Goal: Information Seeking & Learning: Learn about a topic

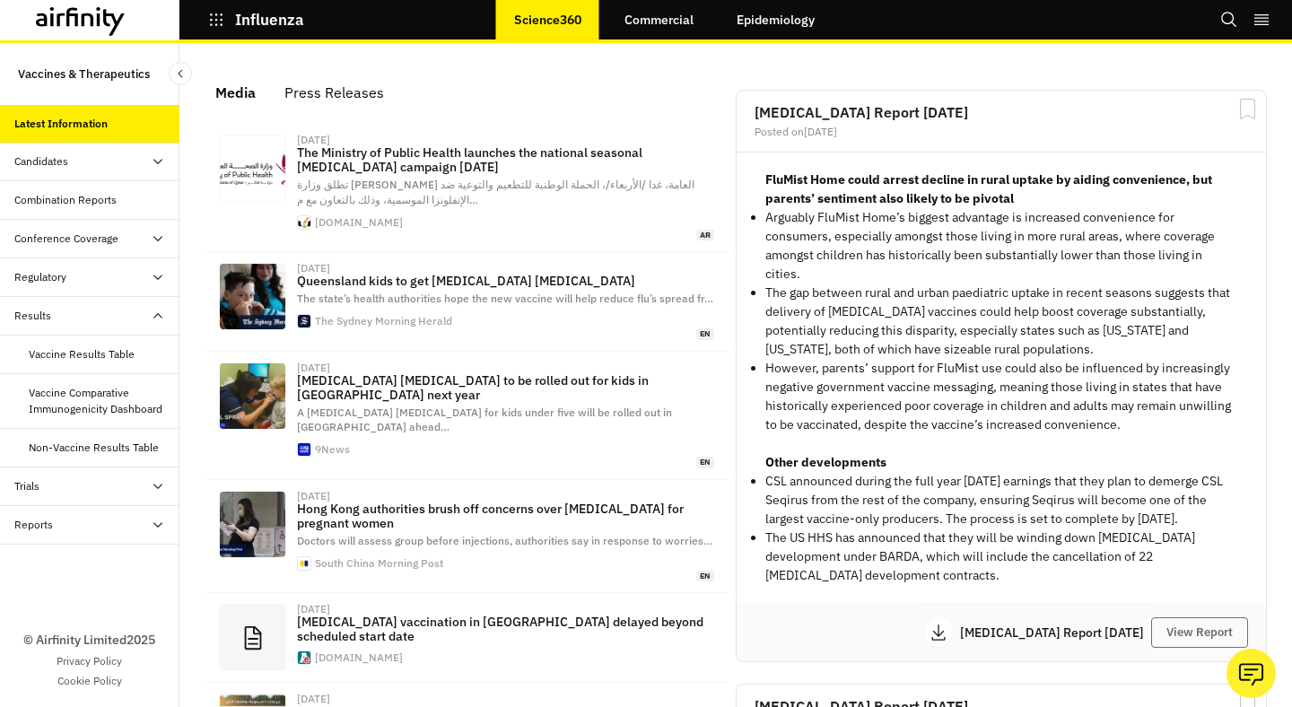
scroll to position [1149, 538]
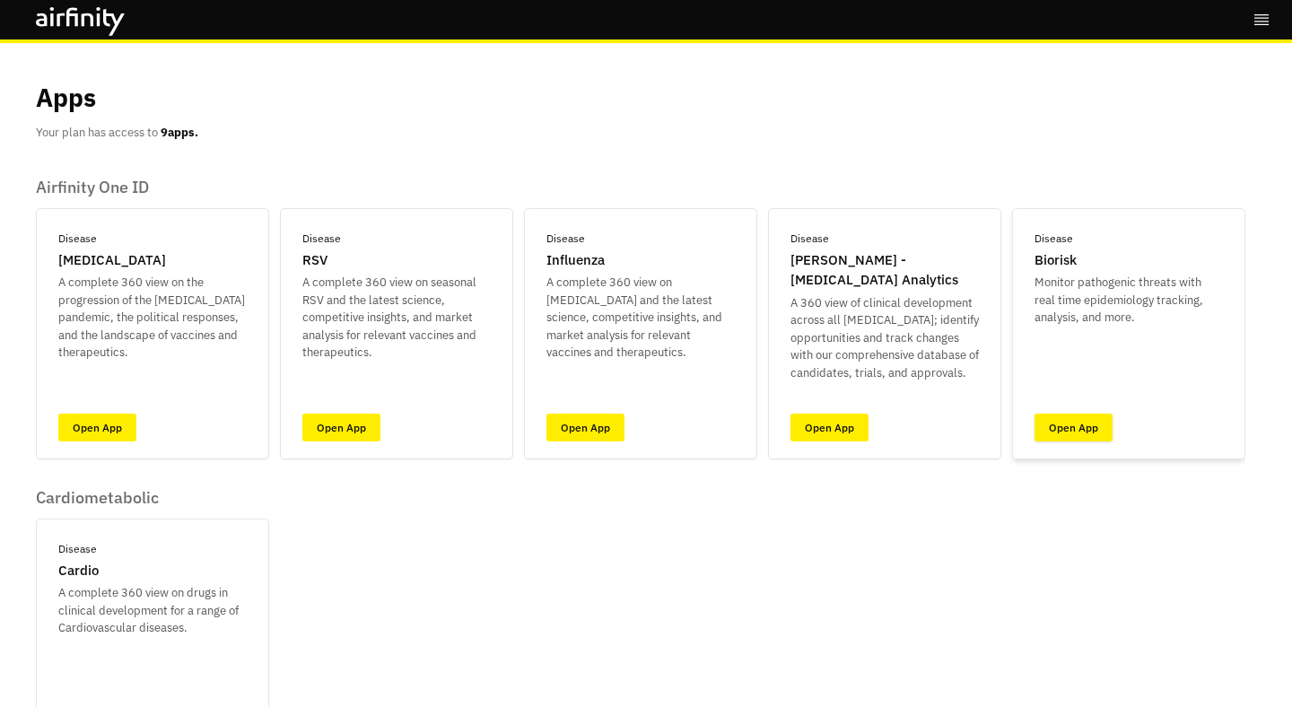
click at [1047, 418] on link "Open App" at bounding box center [1073, 428] width 78 height 28
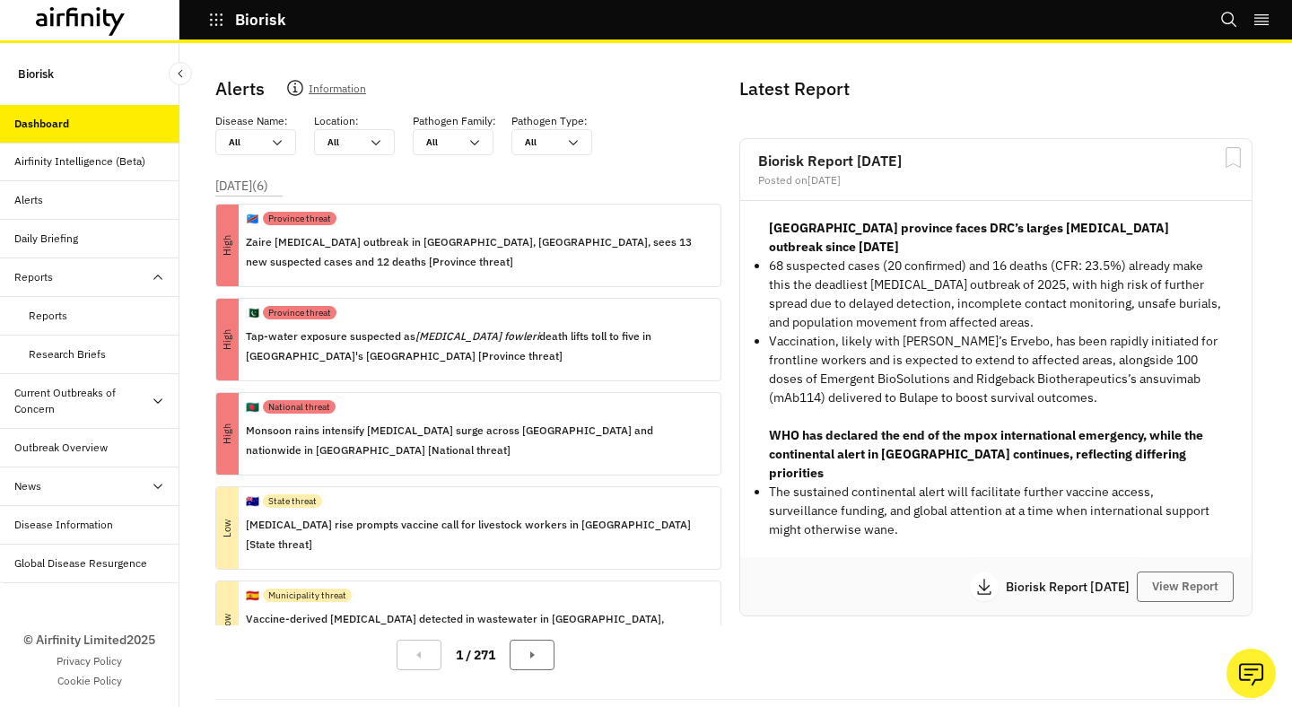
click at [146, 187] on div "Alerts" at bounding box center [89, 200] width 179 height 39
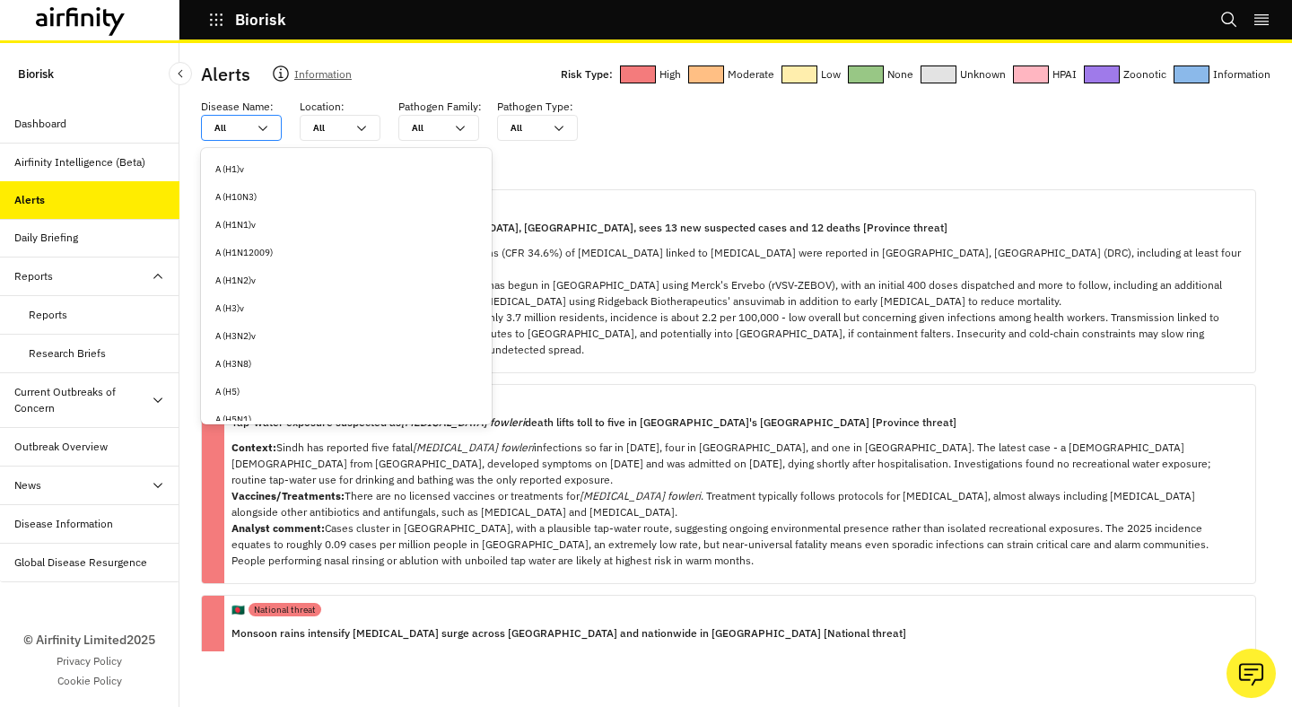
click at [263, 130] on icon at bounding box center [263, 128] width 14 height 14
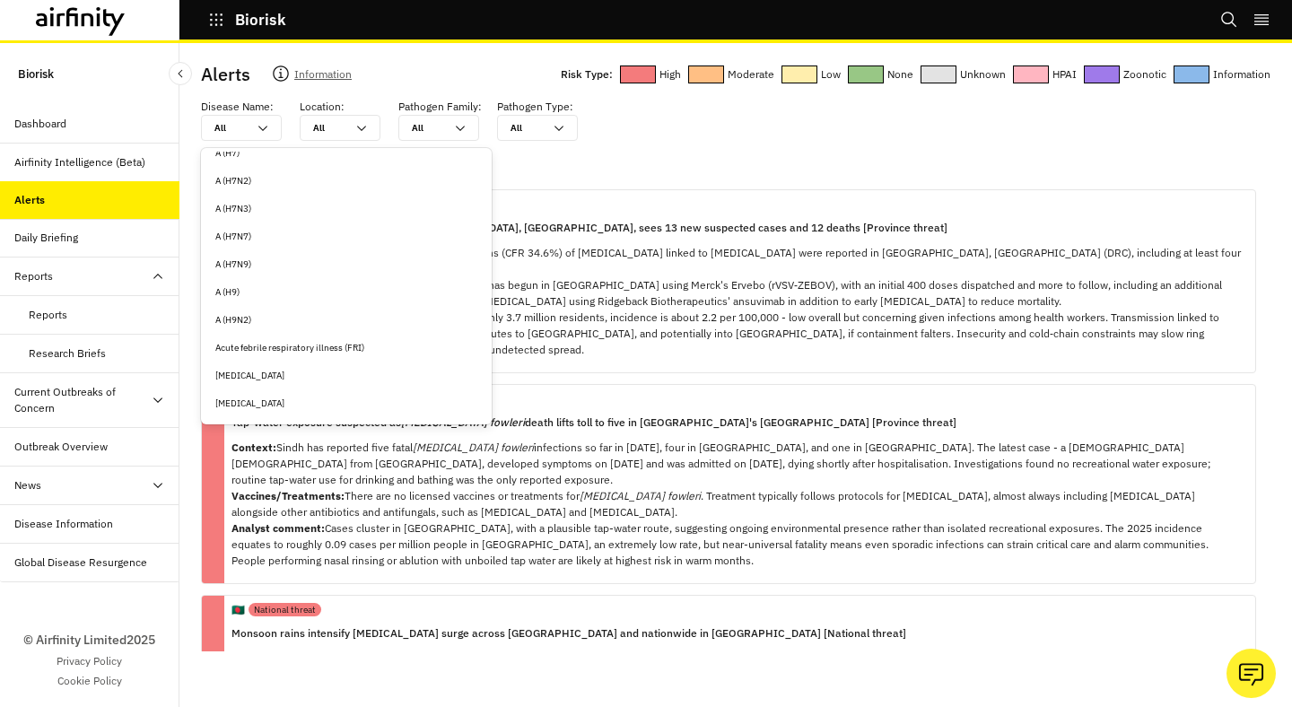
click at [287, 323] on div "A (H9N2)" at bounding box center [346, 319] width 262 height 13
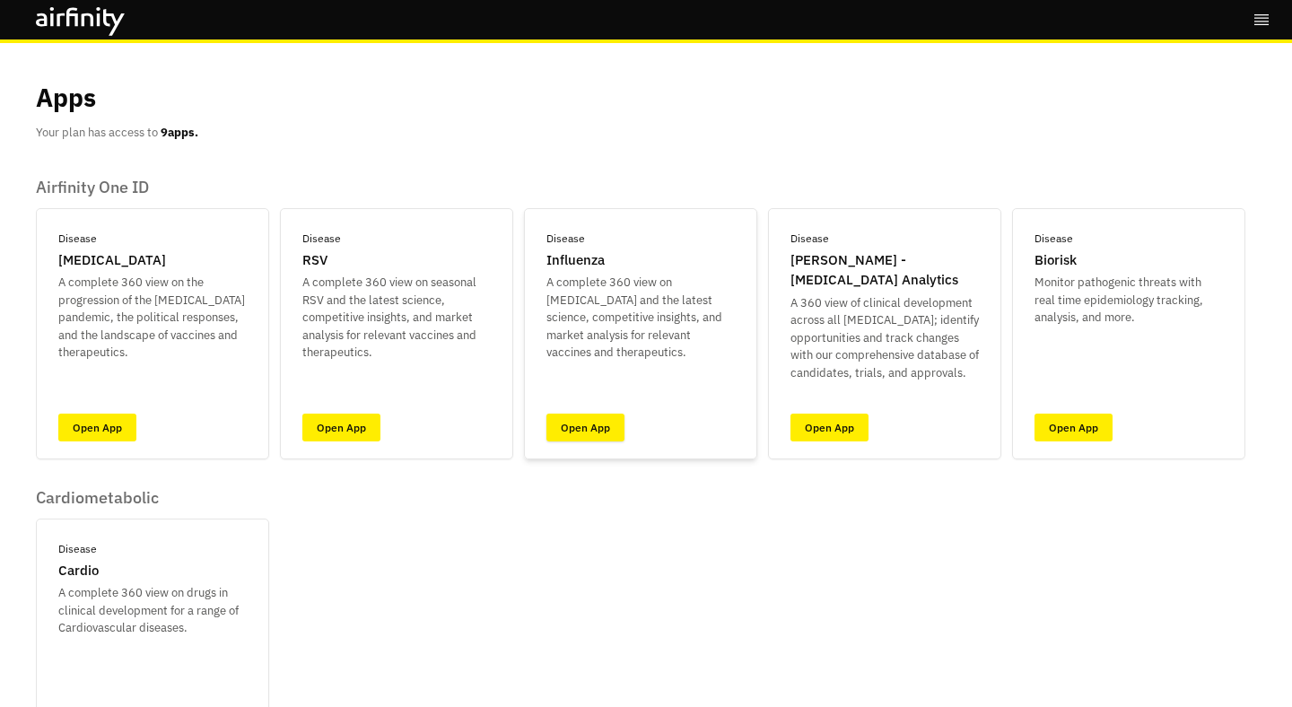
click at [599, 424] on link "Open App" at bounding box center [585, 428] width 78 height 28
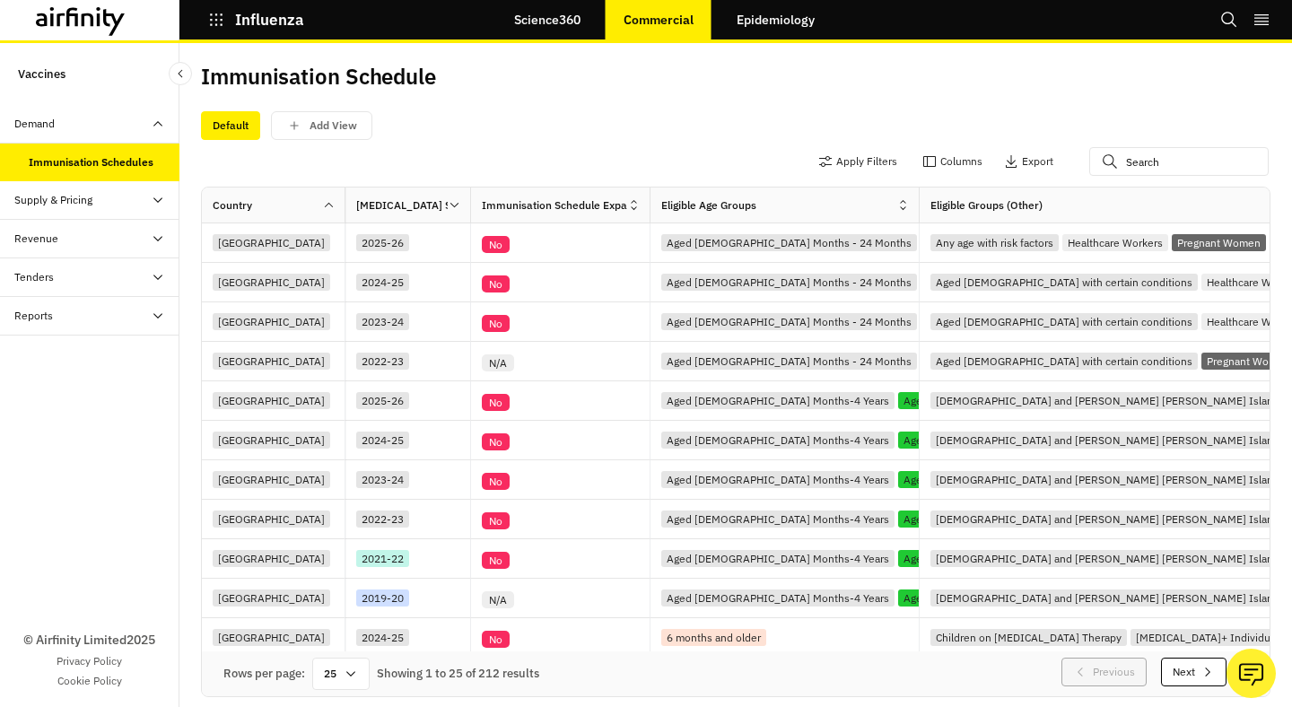
scroll to position [8, 0]
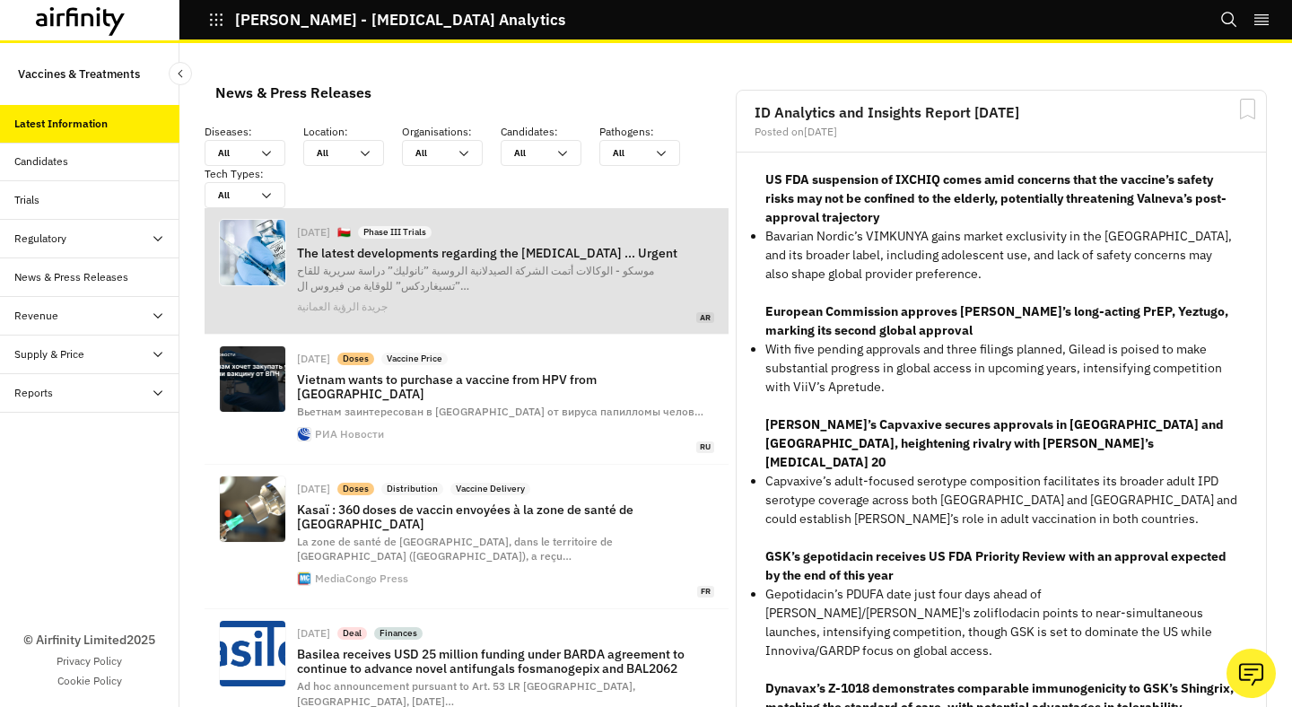
scroll to position [1432, 538]
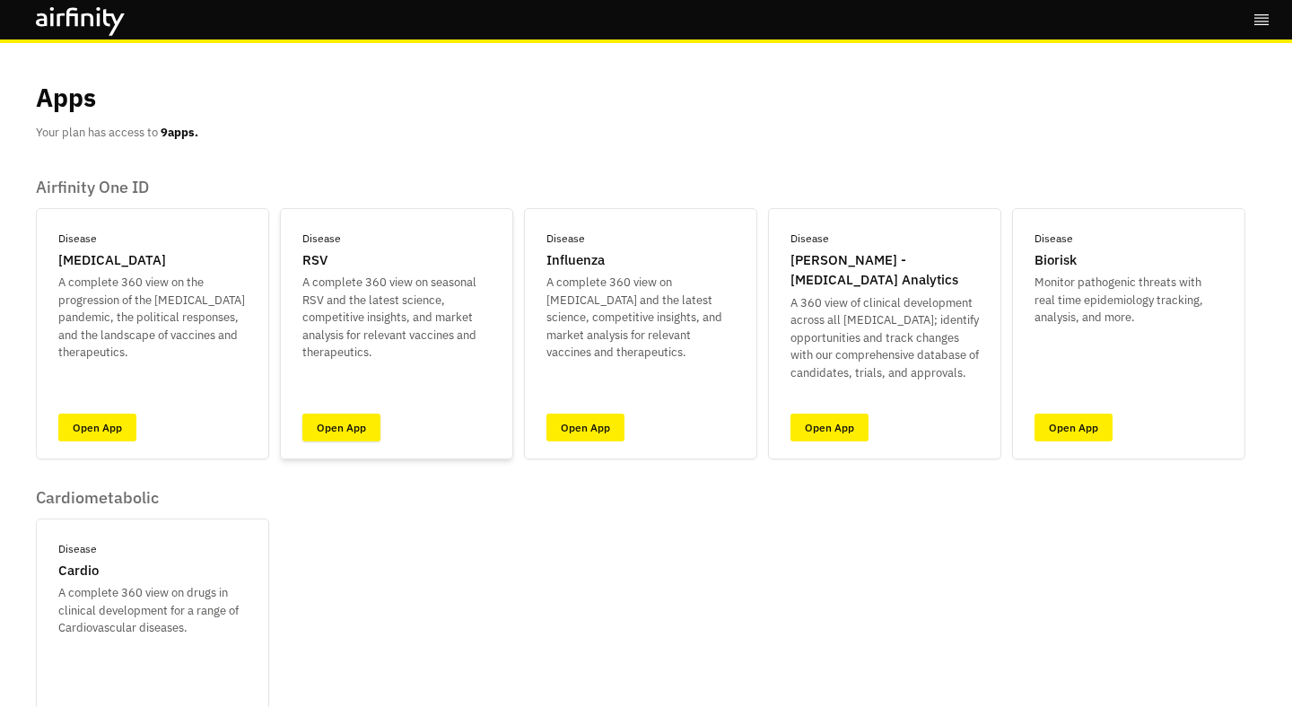
click at [375, 414] on link "Open App" at bounding box center [341, 428] width 78 height 28
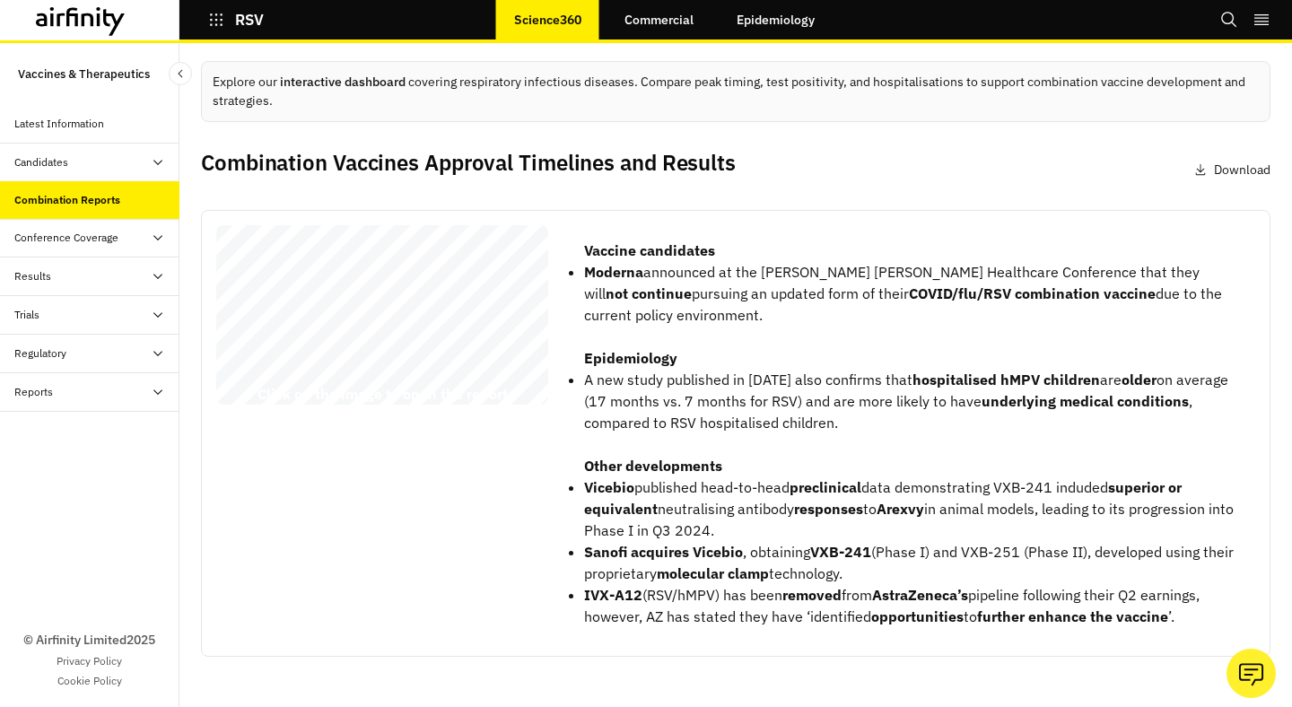
click at [129, 230] on div "Conference Coverage" at bounding box center [96, 238] width 165 height 16
click at [129, 235] on div "Conference Coverage" at bounding box center [96, 238] width 165 height 16
click at [128, 274] on div "Results" at bounding box center [96, 276] width 165 height 16
click at [129, 274] on div "Results" at bounding box center [96, 276] width 165 height 16
click at [125, 248] on div "Conference Coverage" at bounding box center [89, 238] width 179 height 39
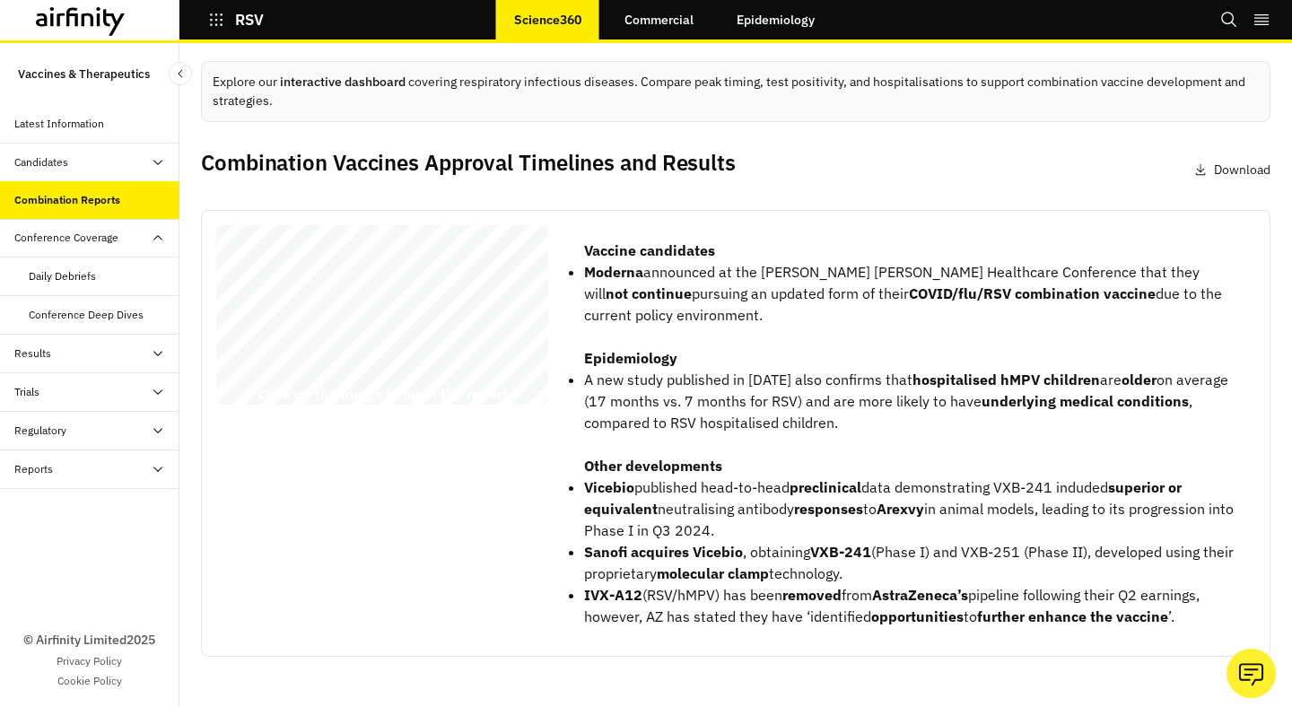
click at [125, 248] on div "Conference Coverage" at bounding box center [89, 238] width 179 height 39
click at [128, 404] on div "Reports" at bounding box center [89, 392] width 179 height 39
click at [134, 421] on div "Reports" at bounding box center [89, 431] width 179 height 39
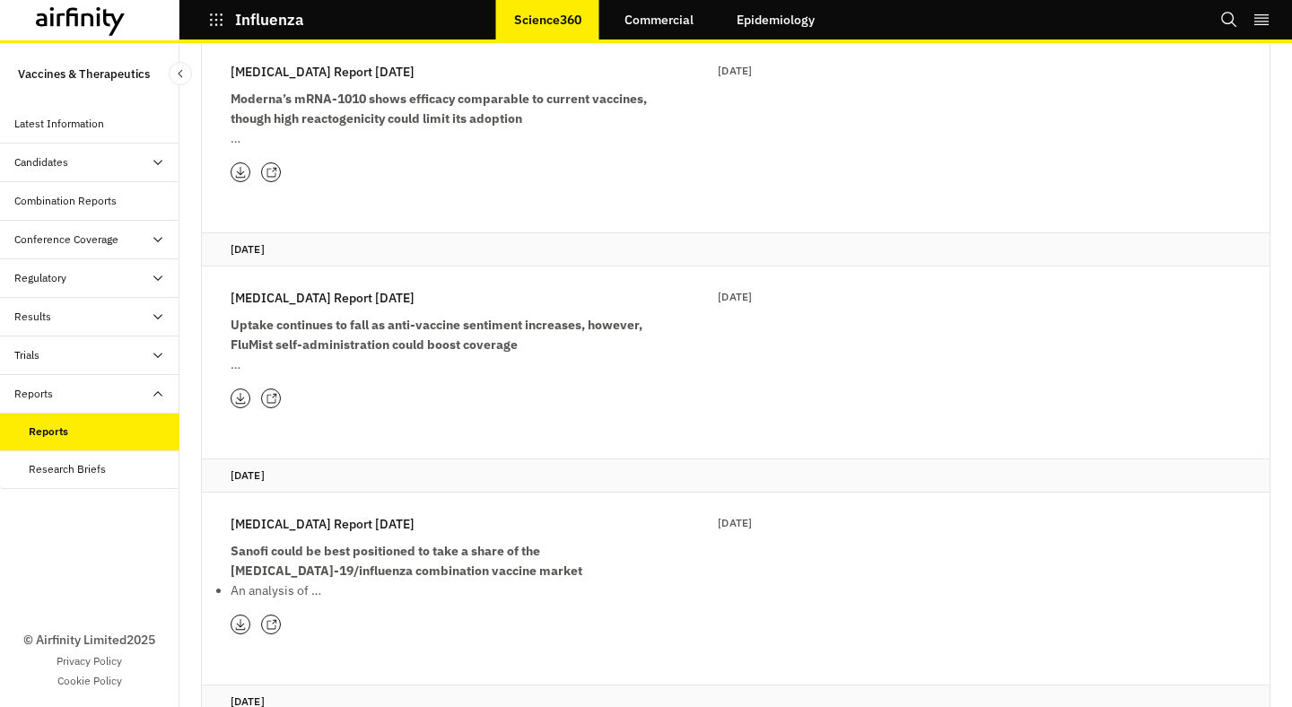
scroll to position [445, 0]
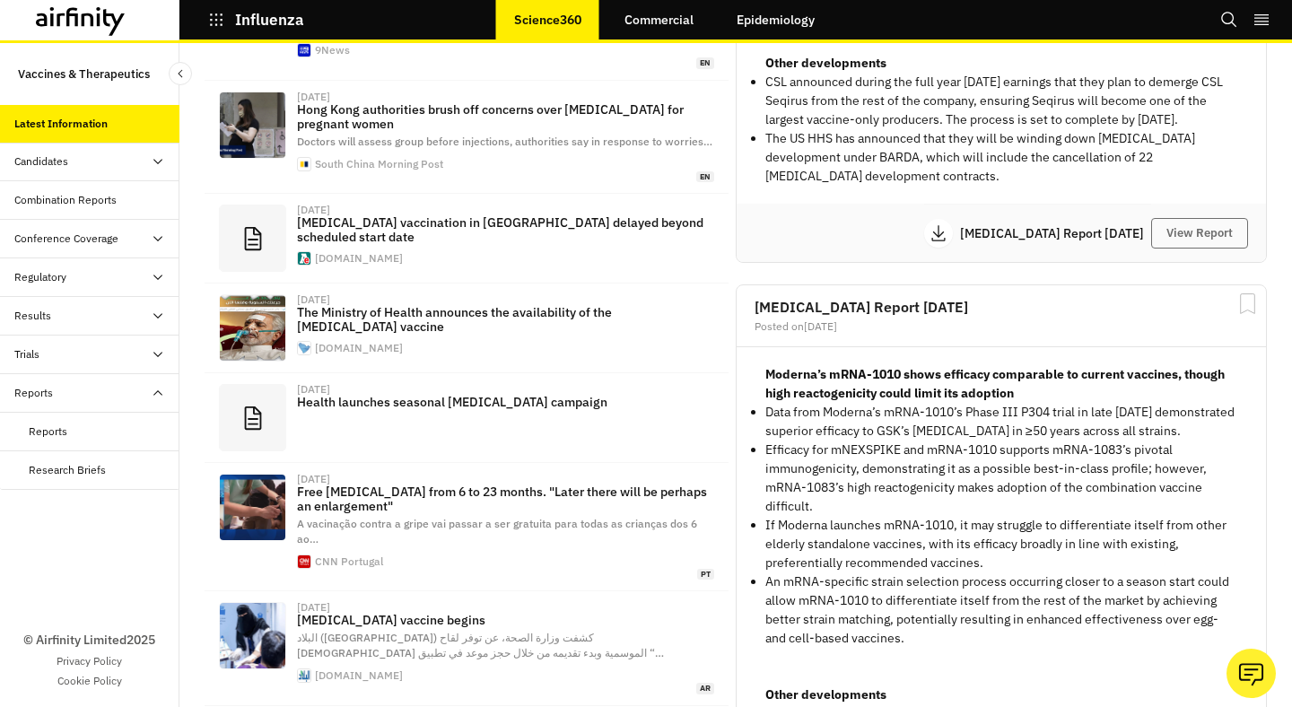
scroll to position [1149, 538]
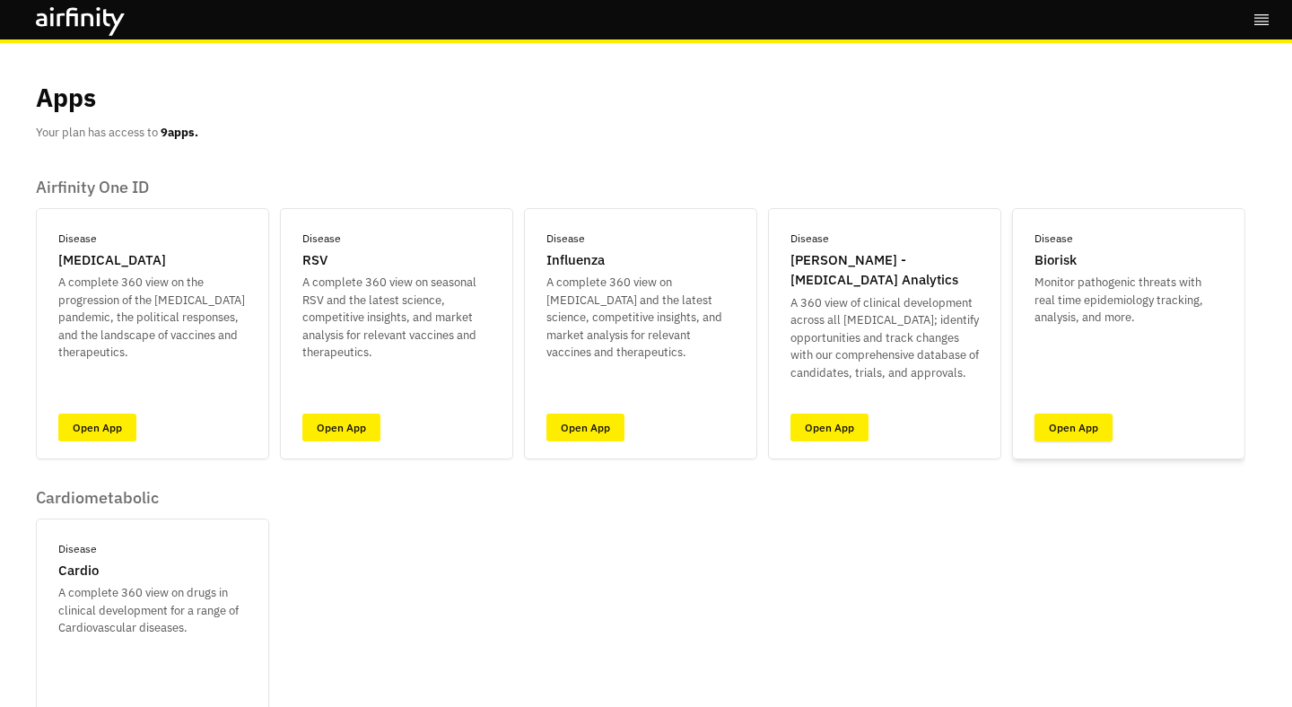
click at [1073, 414] on link "Open App" at bounding box center [1073, 428] width 78 height 28
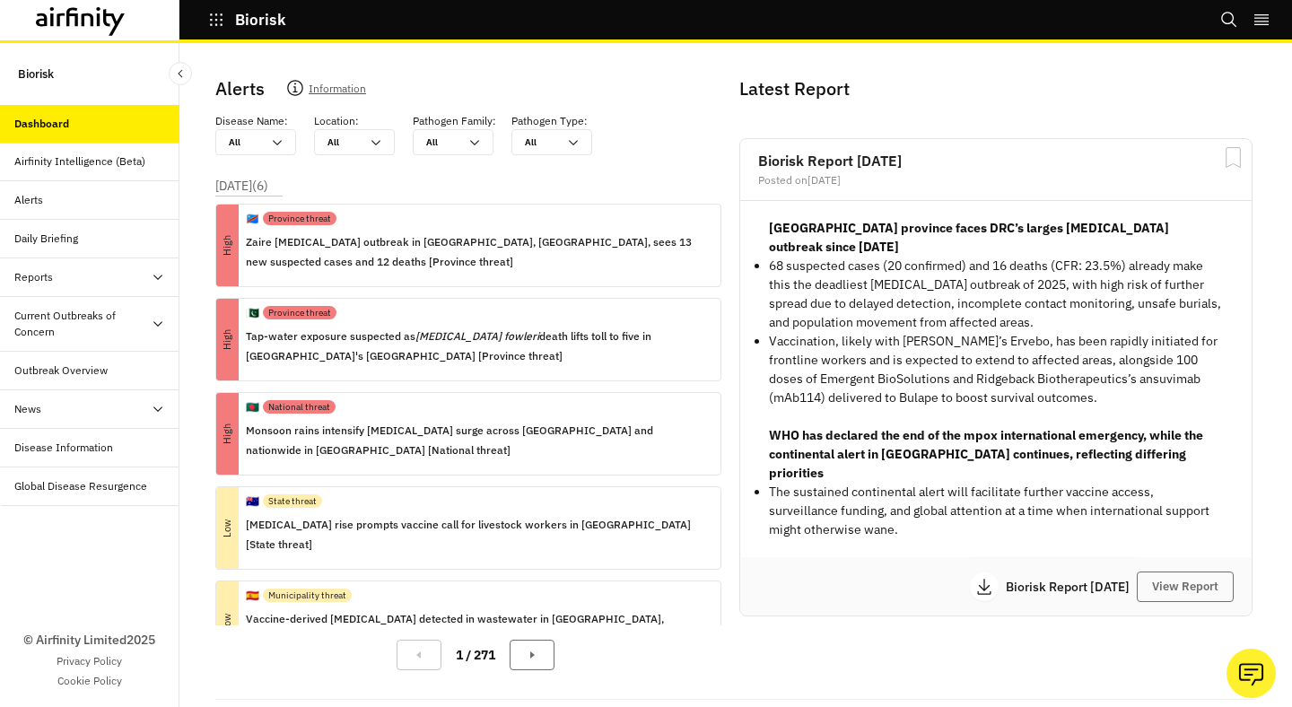
click at [99, 286] on div "Reports" at bounding box center [89, 277] width 179 height 39
click at [110, 347] on div "Research Briefs" at bounding box center [104, 354] width 151 height 16
